Goal: Use online tool/utility: Use online tool/utility

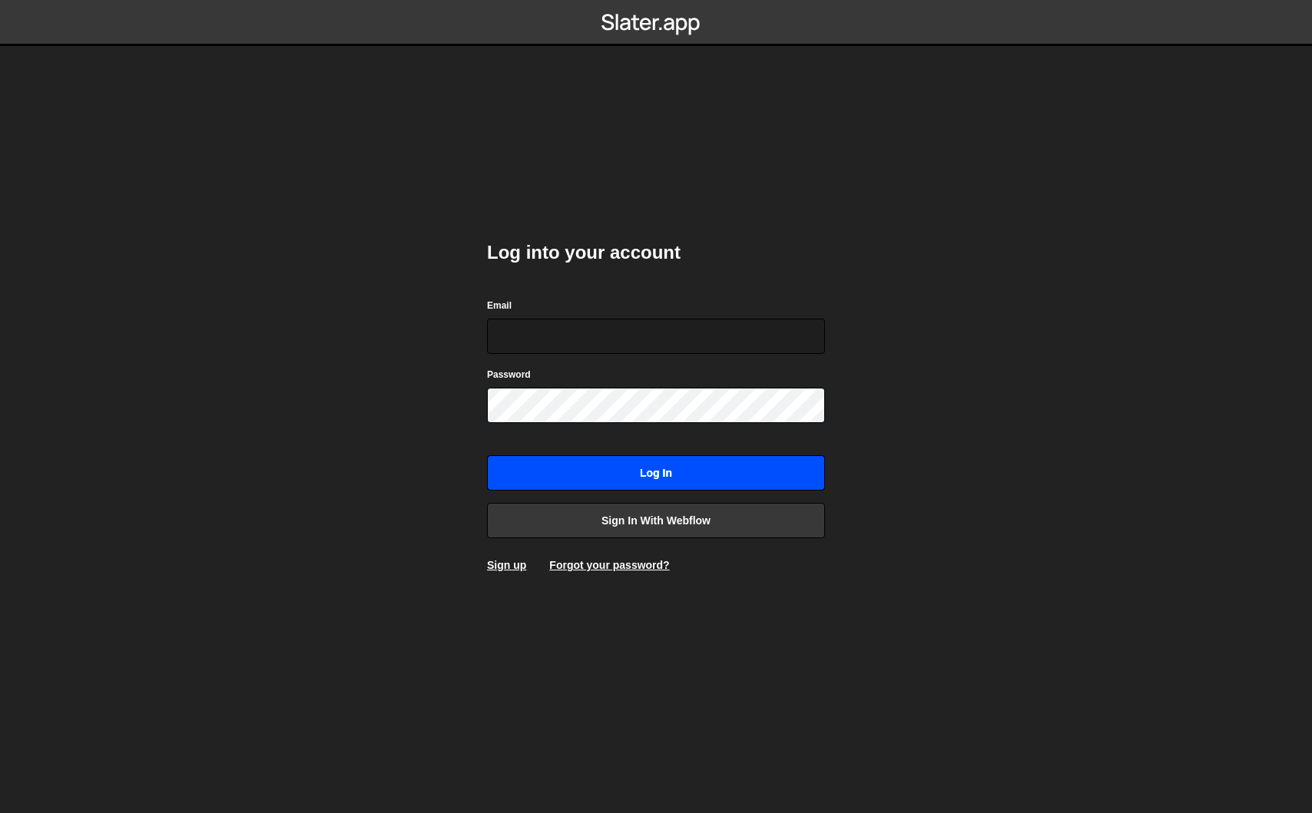
type input "[EMAIL_ADDRESS][DOMAIN_NAME]"
click at [611, 472] on input "Log in" at bounding box center [656, 472] width 338 height 35
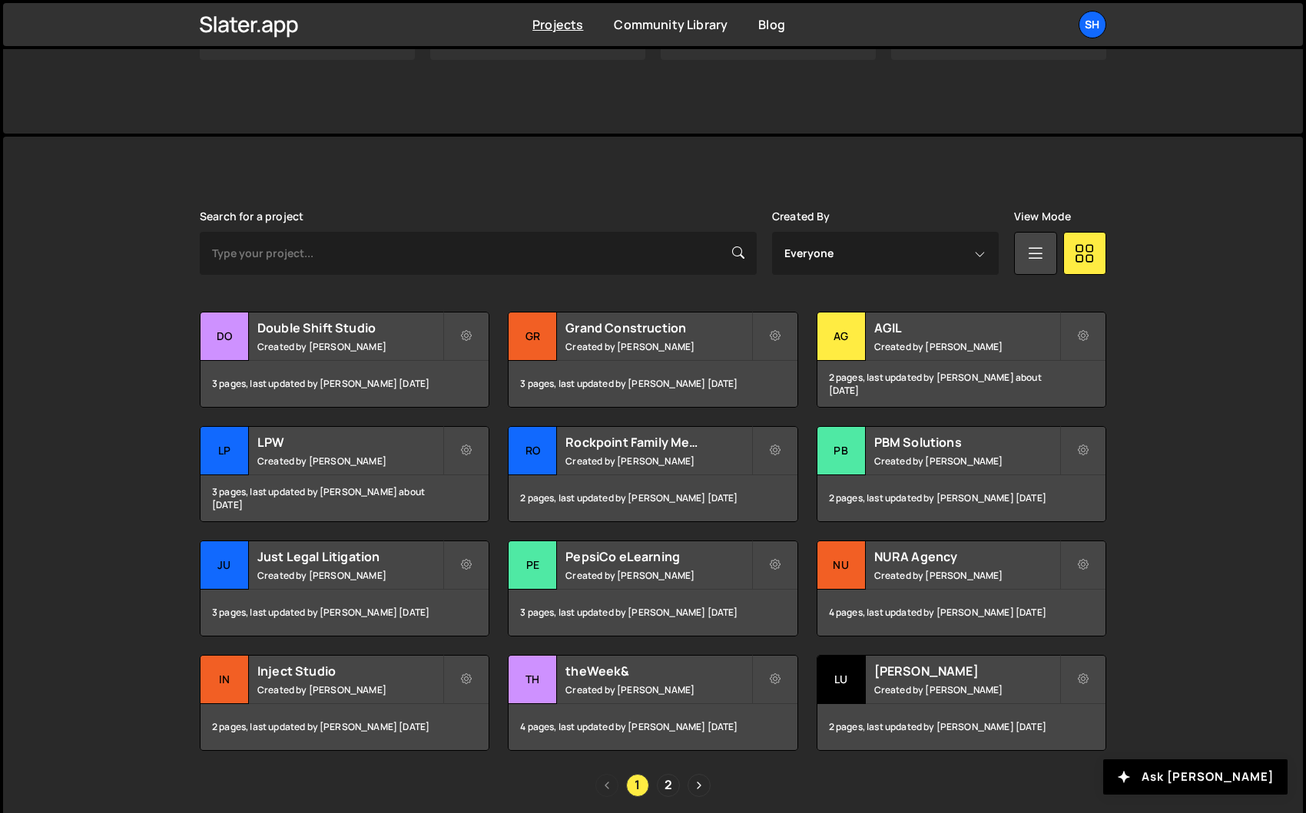
scroll to position [308, 0]
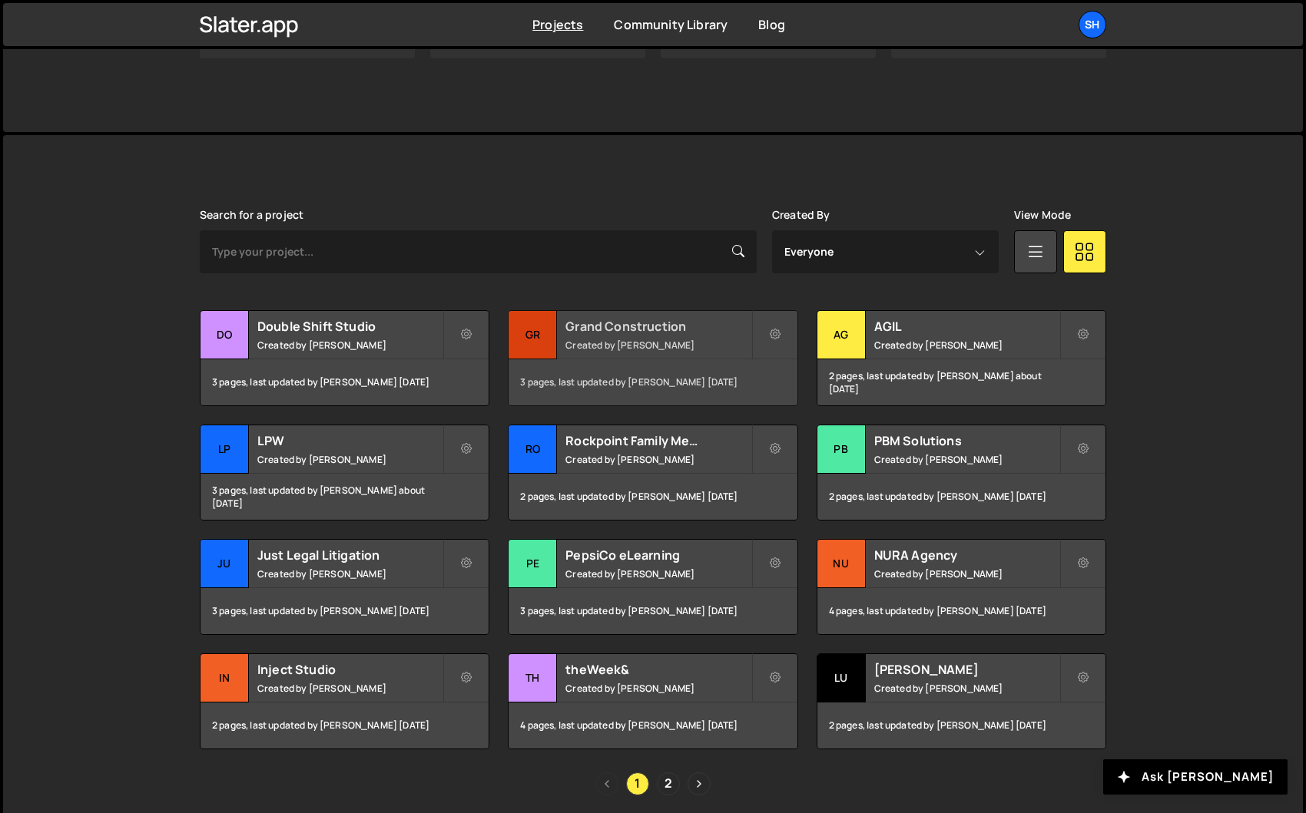
click at [542, 326] on div "Gr" at bounding box center [532, 335] width 48 height 48
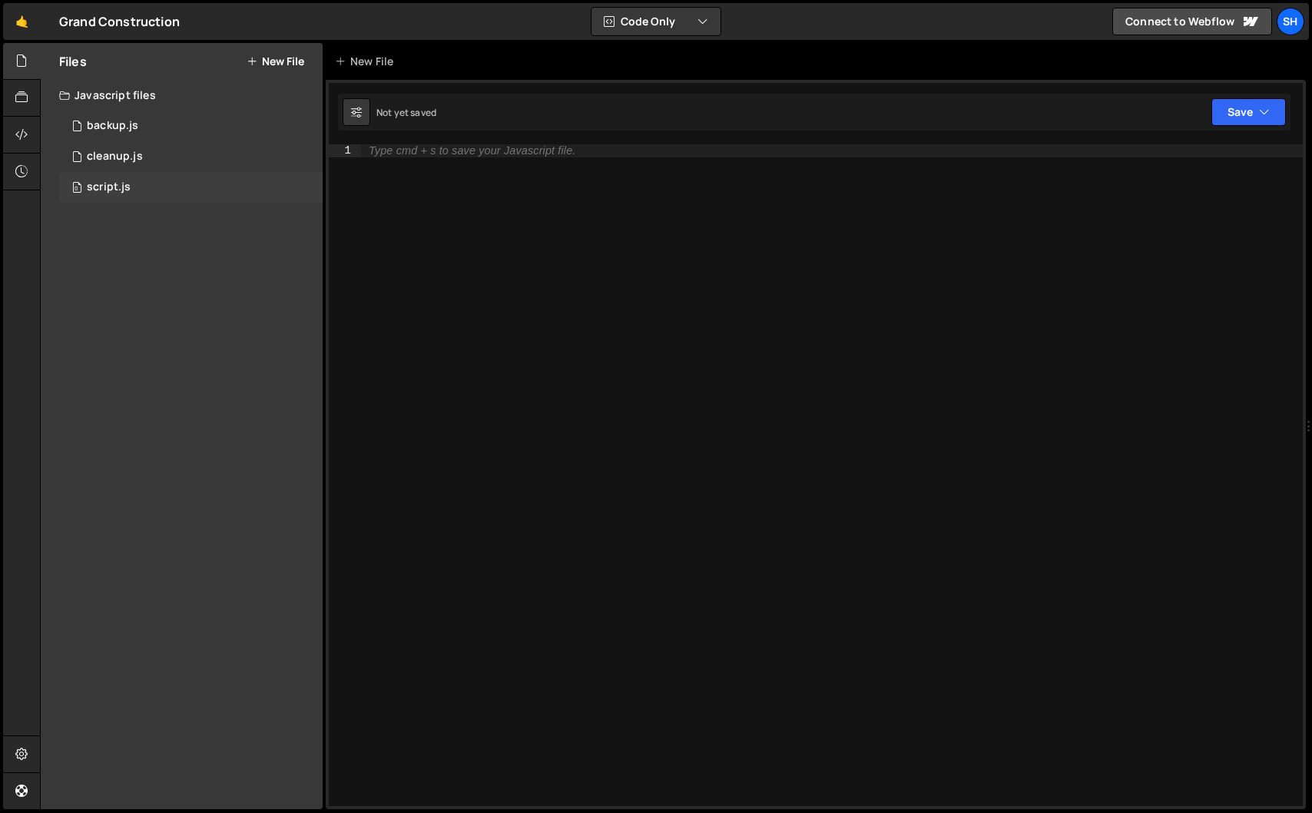
click at [141, 174] on div "0 script.js 0" at bounding box center [190, 187] width 263 height 31
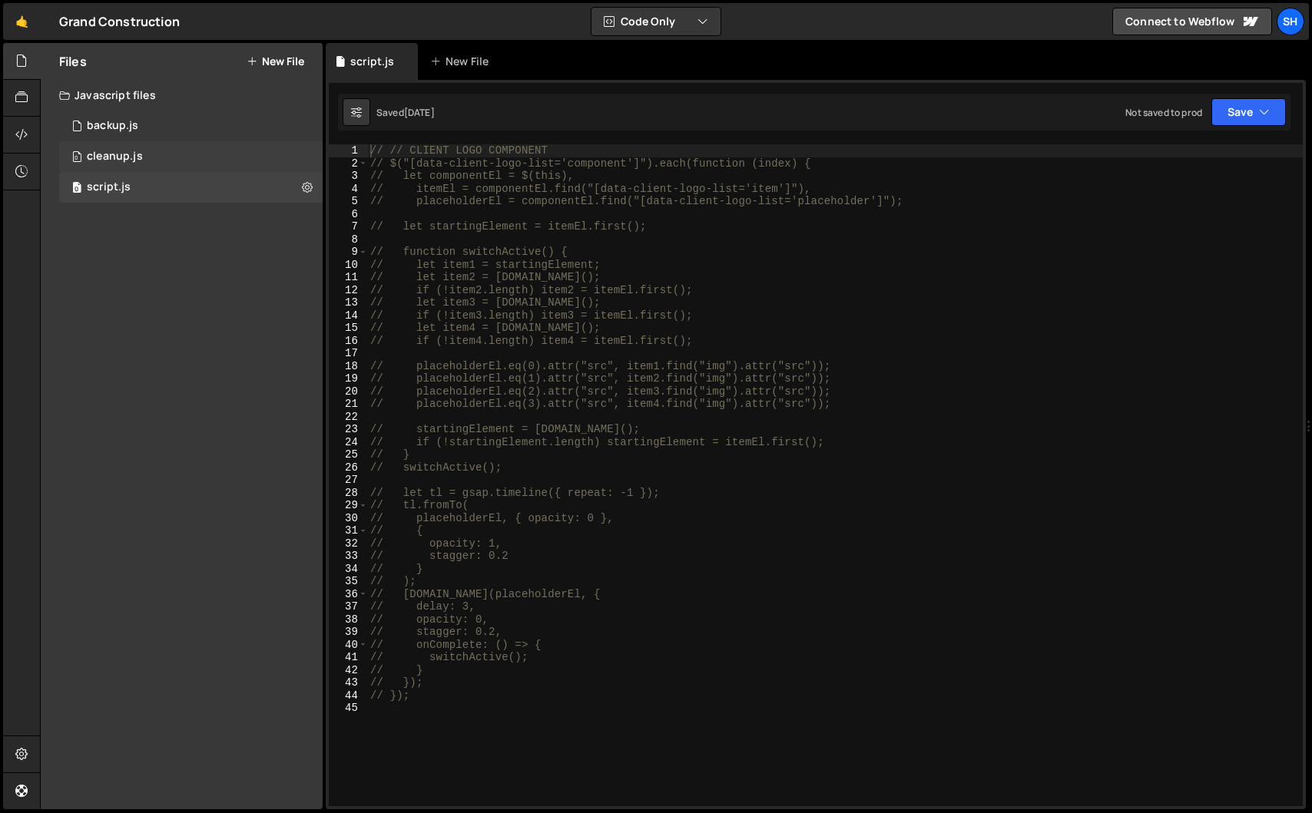
click at [146, 157] on div "0 cleanup.js 0" at bounding box center [190, 156] width 263 height 31
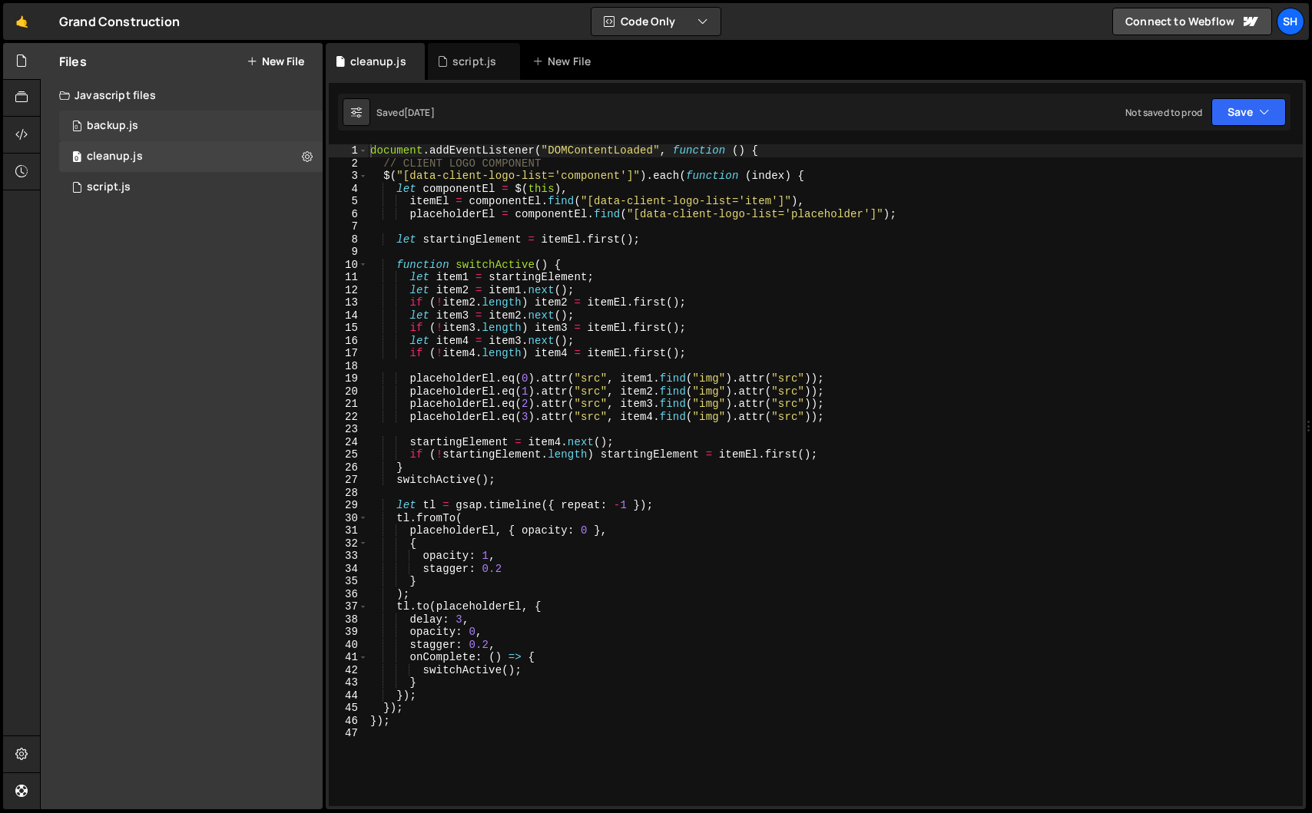
click at [148, 121] on div "0 backup.js 0" at bounding box center [190, 126] width 263 height 31
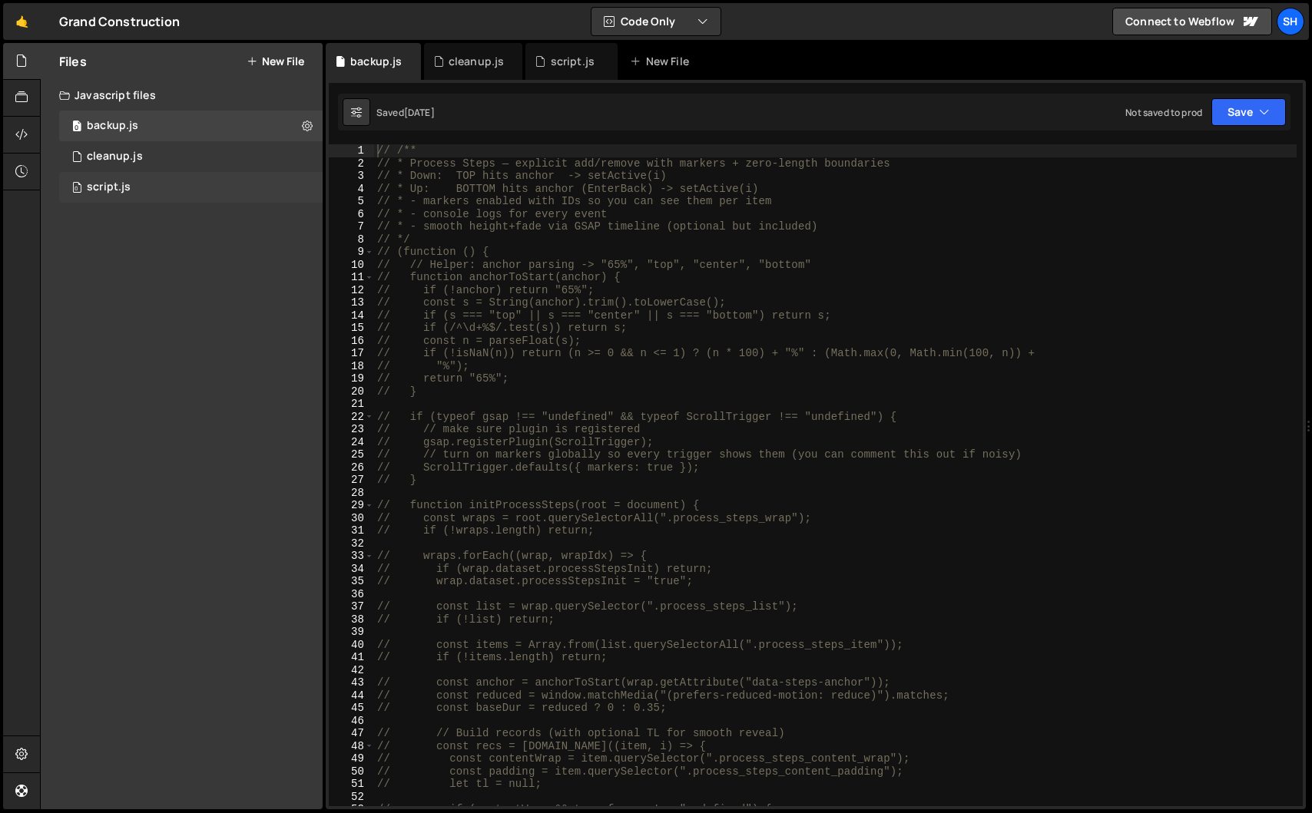
click at [161, 181] on div "0 script.js 0" at bounding box center [190, 187] width 263 height 31
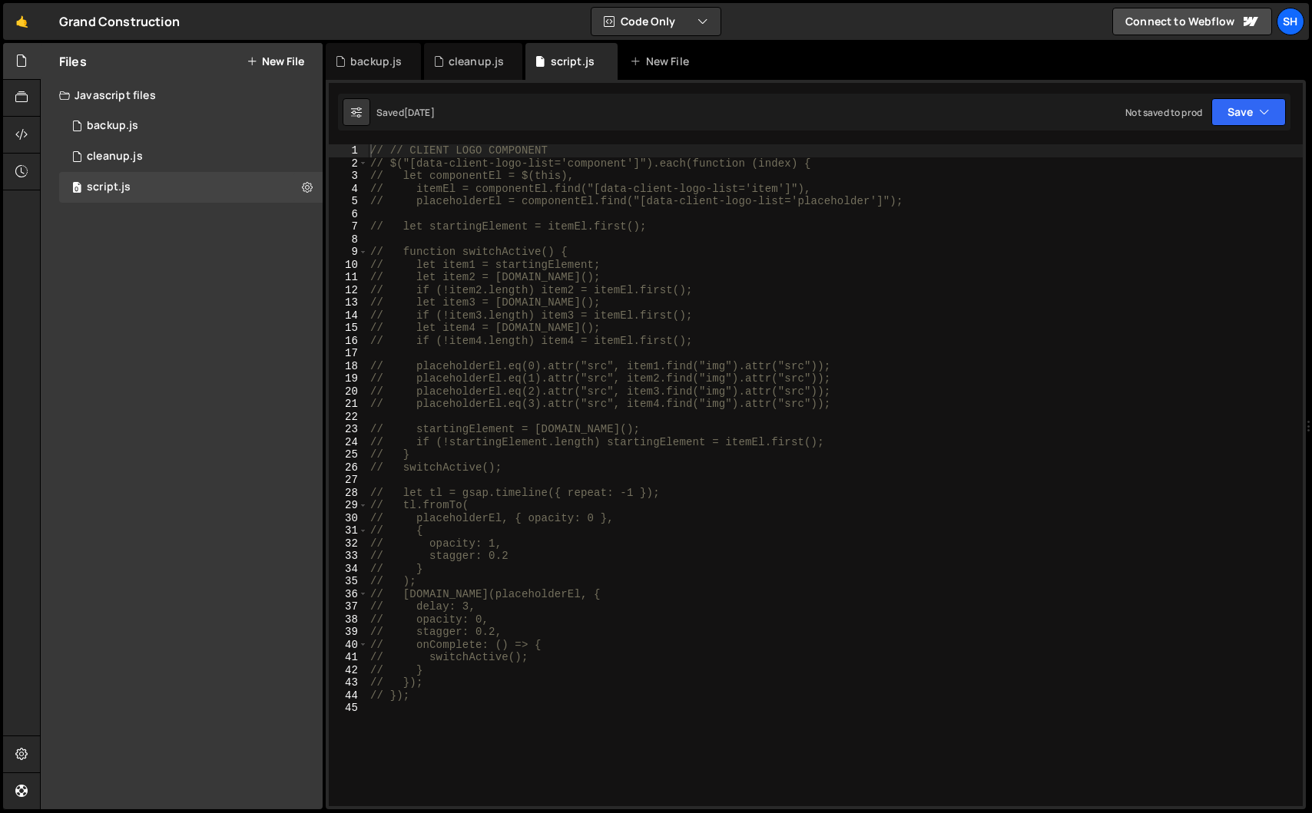
click at [452, 692] on div "// // CLIENT LOGO COMPONENT // $("[data-client-logo-list='component']").each(fu…" at bounding box center [834, 487] width 935 height 687
type textarea "// });"
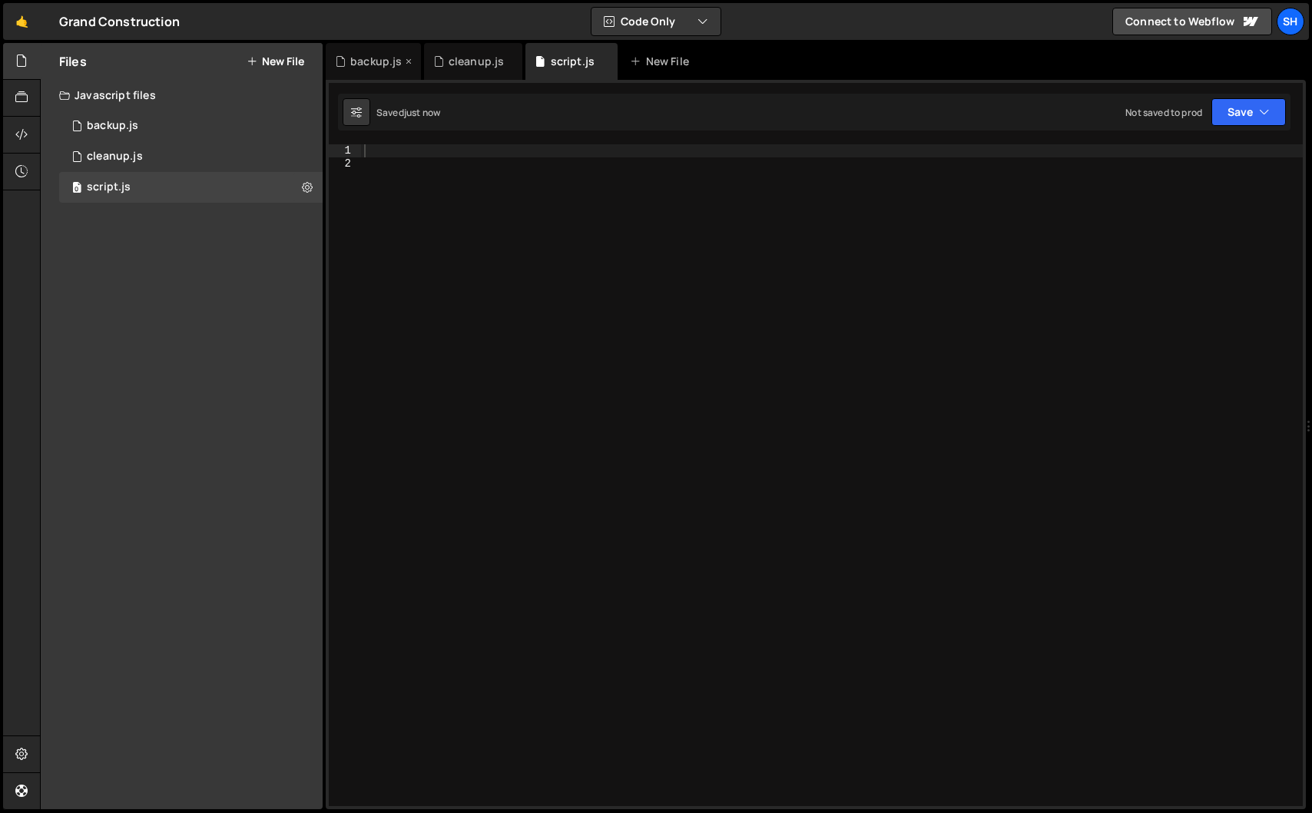
click at [375, 58] on div "backup.js" at bounding box center [375, 61] width 51 height 15
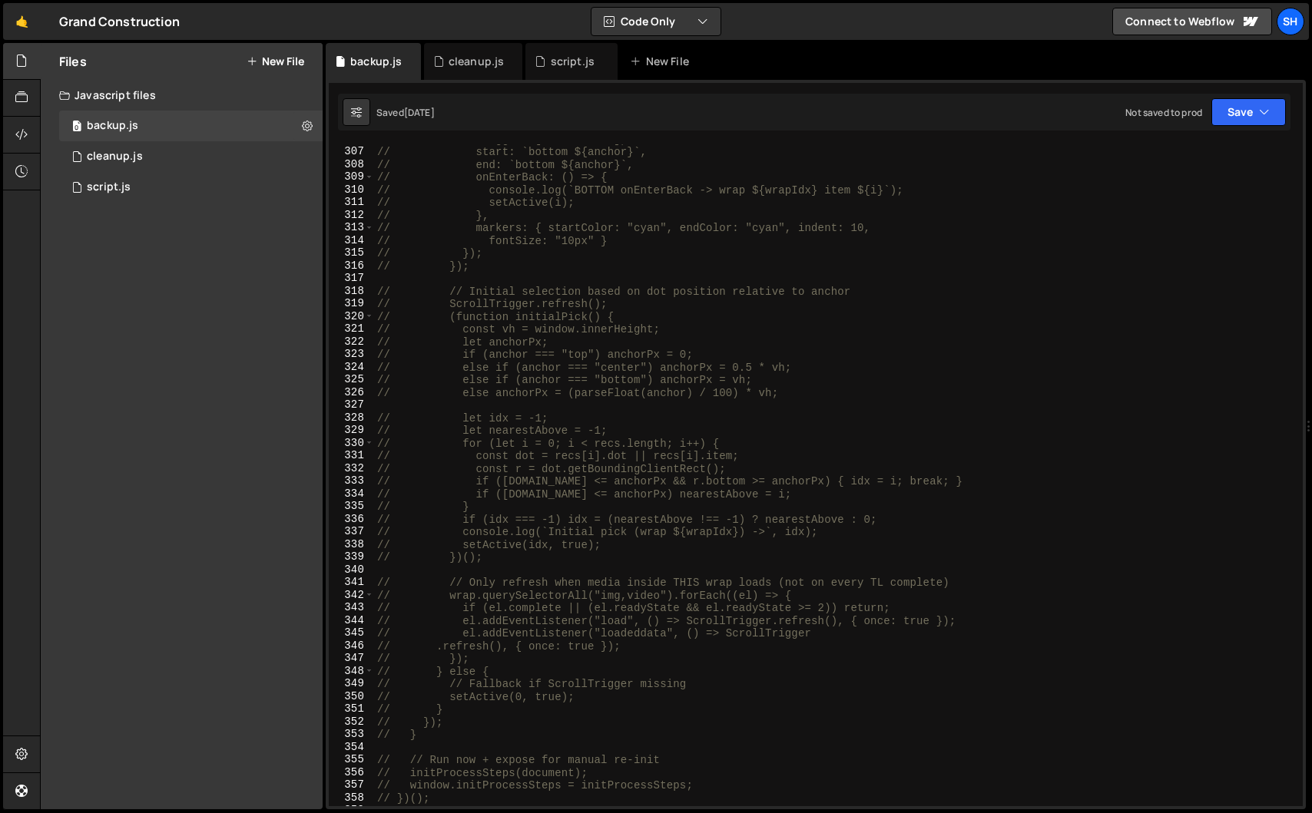
scroll to position [4541, 0]
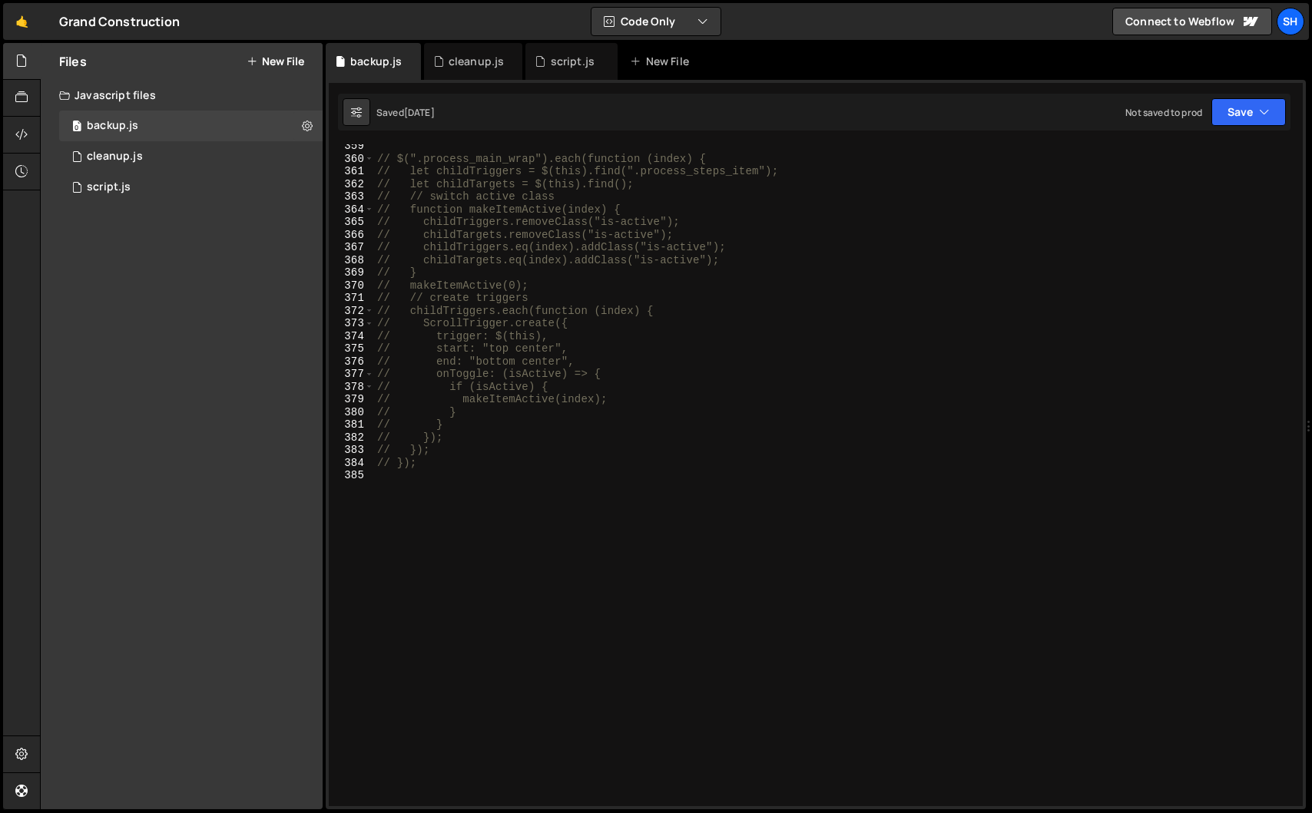
type textarea "// });"
click at [432, 467] on div "// $(".process_main_wrap").each(function (index) { // let childTriggers = $(thi…" at bounding box center [835, 483] width 922 height 687
paste textarea
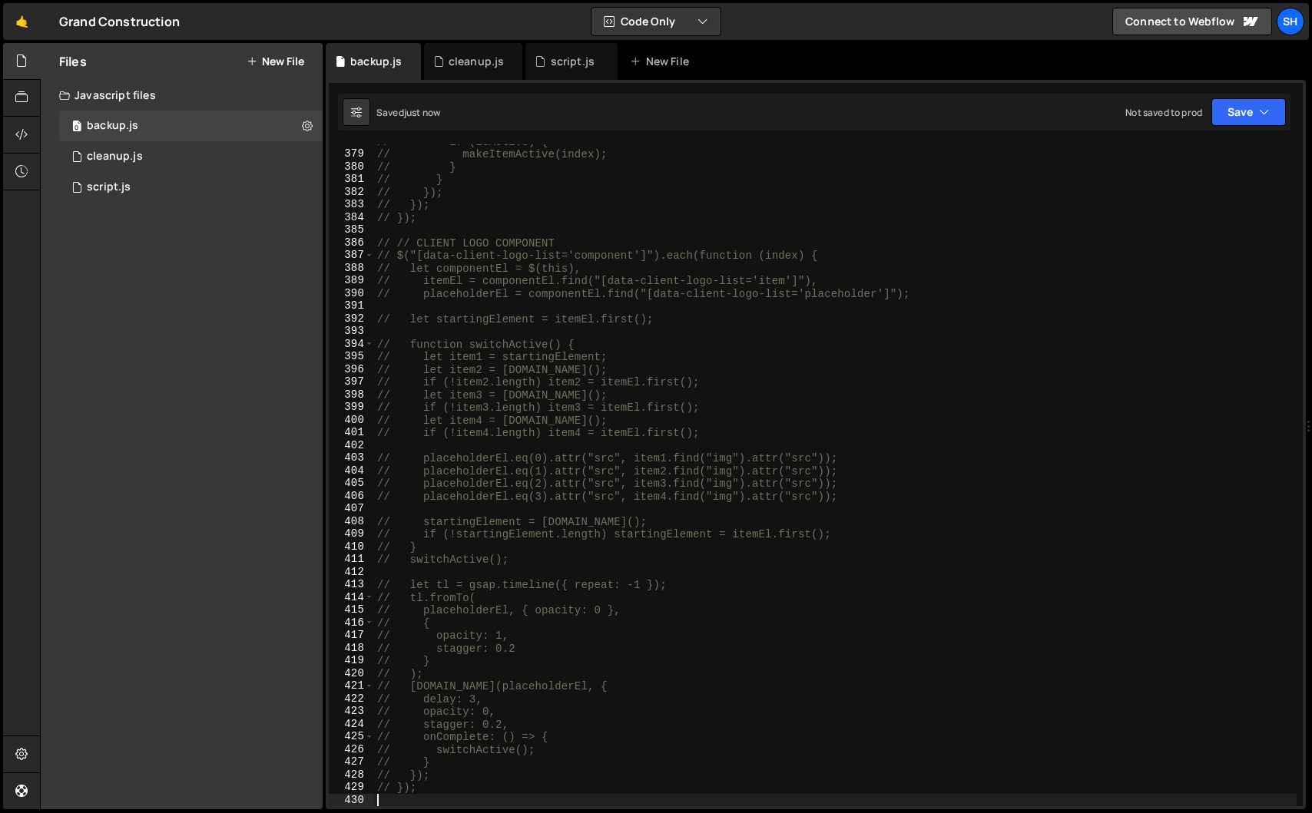
click at [220, 280] on div "Files New File Javascript files 0 backup.js 0 0 cleanup.js 0 0 script.js 0 CSS …" at bounding box center [182, 426] width 282 height 767
click at [180, 176] on div "0 script.js 0" at bounding box center [190, 187] width 263 height 31
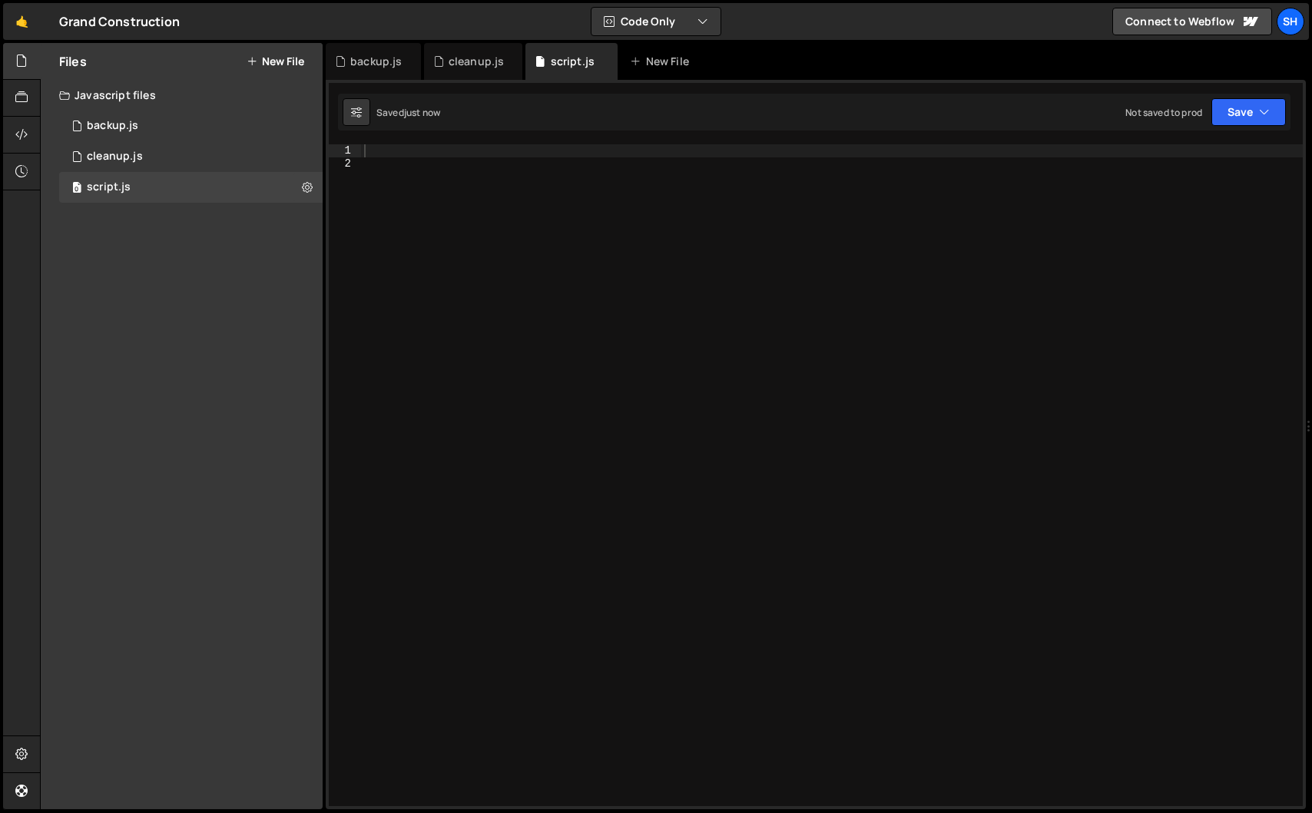
click at [176, 274] on div "Files New File Javascript files 0 backup.js 0 0 cleanup.js 0 0 script.js 0 CSS …" at bounding box center [182, 426] width 282 height 767
click at [165, 308] on div "Files New File Javascript files 0 backup.js 0 0 cleanup.js 0 0 script.js 0 CSS …" at bounding box center [182, 426] width 282 height 767
click at [204, 247] on div "Files New File Javascript files 0 backup.js 0 0 cleanup.js 0 0 script.js 0 CSS …" at bounding box center [182, 426] width 282 height 767
